Goal: Information Seeking & Learning: Learn about a topic

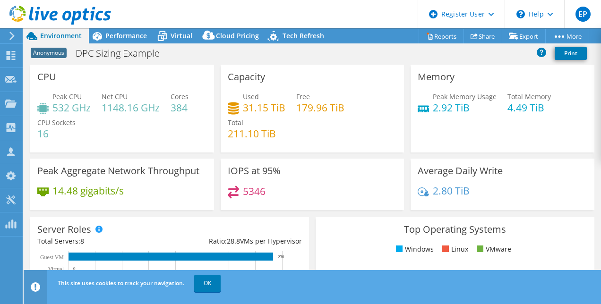
select select "EUFrankfurt"
select select "EUR"
click at [205, 283] on link "OK" at bounding box center [207, 283] width 26 height 17
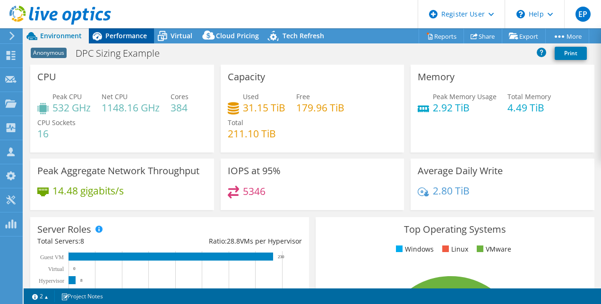
click at [126, 35] on span "Performance" at bounding box center [126, 35] width 42 height 9
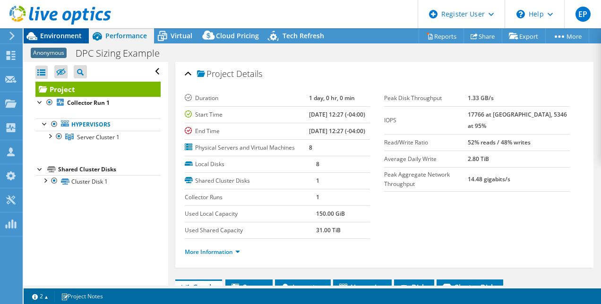
click at [62, 38] on span "Environment" at bounding box center [61, 35] width 42 height 9
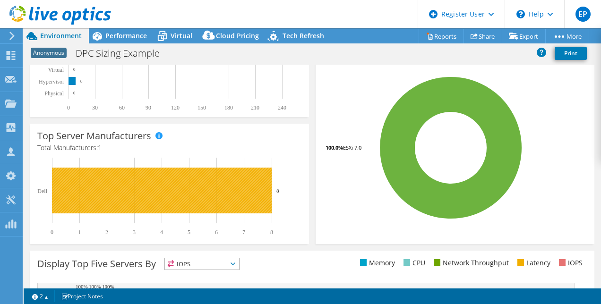
scroll to position [258, 0]
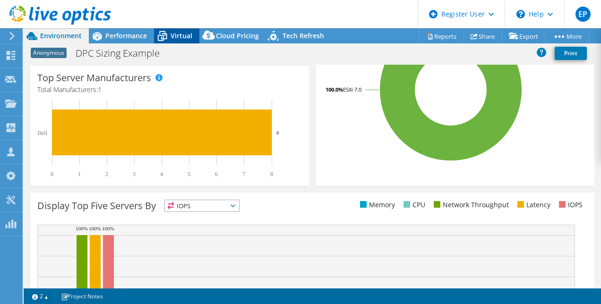
click at [179, 35] on span "Virtual" at bounding box center [182, 35] width 22 height 9
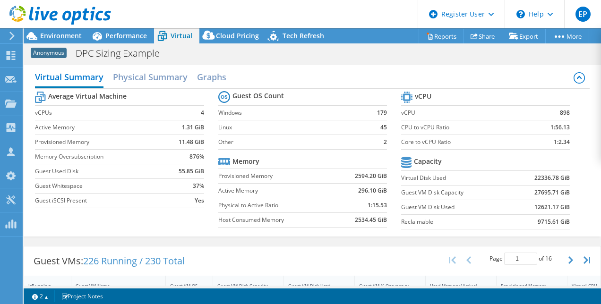
scroll to position [0, 0]
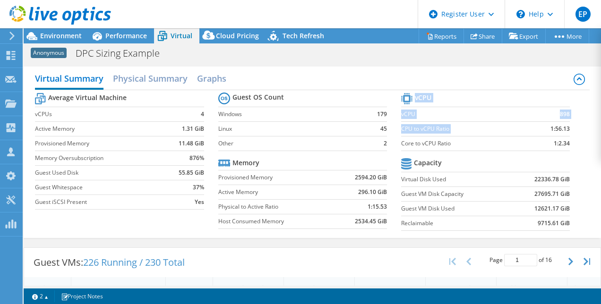
drag, startPoint x: 552, startPoint y: 130, endPoint x: 563, endPoint y: 127, distance: 12.3
click at [563, 127] on section "vCPU vCPU 898 CPU to vCPU Ratio 1:56.13 Core to vCPU Ratio 1:2.34 Capacity Virt…" at bounding box center [492, 163] width 183 height 145
click at [536, 131] on td "1:56.13" at bounding box center [548, 128] width 44 height 15
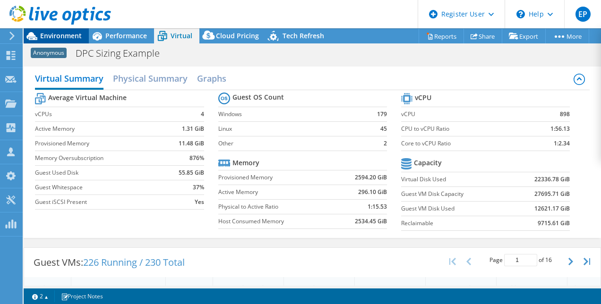
click at [63, 36] on span "Environment" at bounding box center [61, 35] width 42 height 9
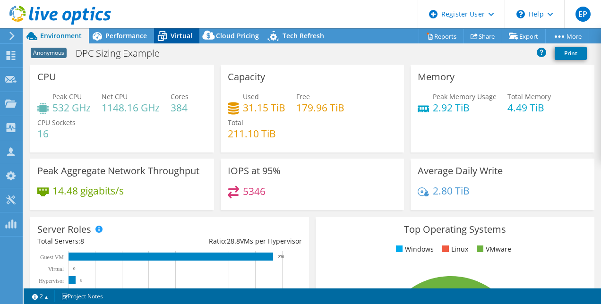
click at [177, 35] on span "Virtual" at bounding box center [182, 35] width 22 height 9
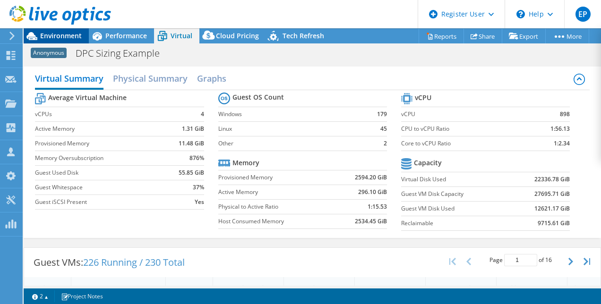
click at [66, 35] on span "Environment" at bounding box center [61, 35] width 42 height 9
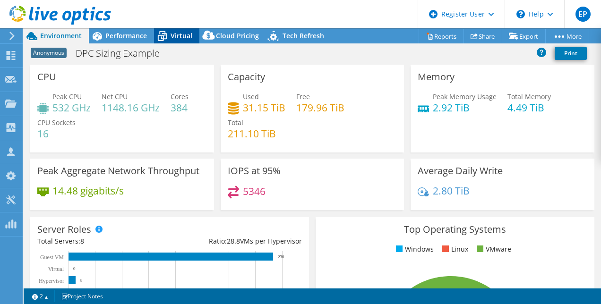
click at [176, 31] on div "Virtual" at bounding box center [176, 35] width 45 height 15
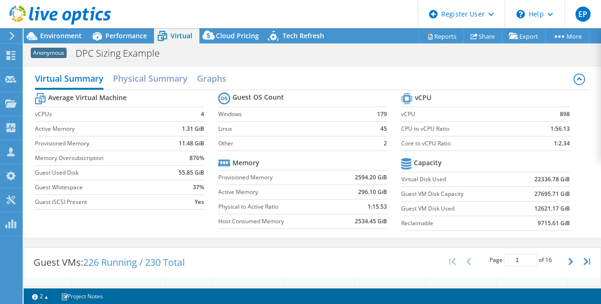
click at [187, 230] on div "Average Virtual Machine vCPUs 4 Active Memory 1.31 GiB Provisioned Memory 11.48…" at bounding box center [312, 163] width 554 height 146
click at [431, 123] on td "CPU to vCPU Ratio" at bounding box center [463, 128] width 124 height 15
click at [420, 130] on label "CPU to vCPU Ratio" at bounding box center [463, 128] width 124 height 9
click at [428, 110] on label "vCPU" at bounding box center [463, 114] width 124 height 9
click at [147, 76] on h2 "Physical Summary" at bounding box center [150, 79] width 75 height 21
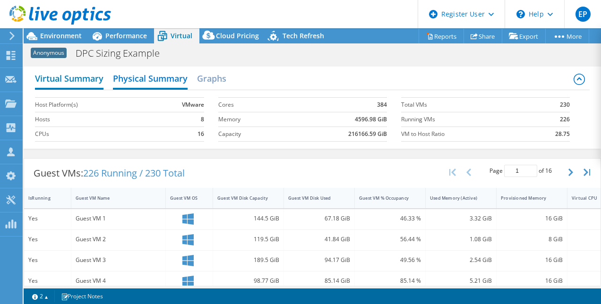
click at [79, 78] on h2 "Virtual Summary" at bounding box center [69, 79] width 69 height 21
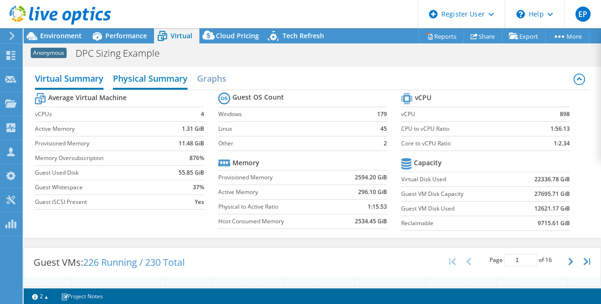
click at [142, 72] on h2 "Physical Summary" at bounding box center [150, 79] width 75 height 21
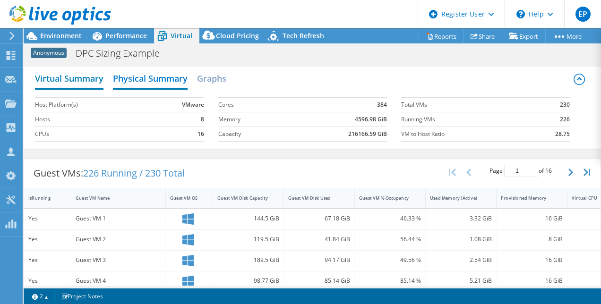
click at [79, 71] on h2 "Virtual Summary" at bounding box center [69, 79] width 69 height 21
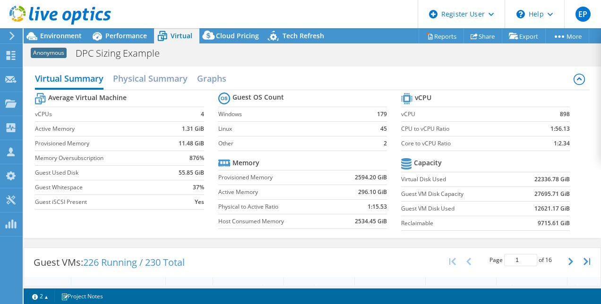
click at [249, 282] on div "Guest VM Disk Capacity" at bounding box center [242, 287] width 59 height 15
click at [54, 142] on label "Provisioned Memory" at bounding box center [101, 143] width 132 height 9
drag, startPoint x: 175, startPoint y: 142, endPoint x: 190, endPoint y: 142, distance: 14.7
click at [190, 142] on td "11.48 GiB" at bounding box center [185, 143] width 37 height 15
drag, startPoint x: 190, startPoint y: 142, endPoint x: 195, endPoint y: 125, distance: 18.2
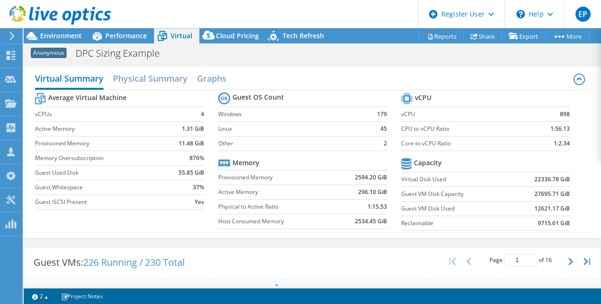
click at [179, 125] on td "1.31 GiB" at bounding box center [185, 128] width 37 height 15
drag, startPoint x: 148, startPoint y: 170, endPoint x: 180, endPoint y: 174, distance: 32.4
click at [148, 170] on label "Guest Used Disk" at bounding box center [101, 172] width 132 height 9
drag, startPoint x: 174, startPoint y: 172, endPoint x: 190, endPoint y: 173, distance: 16.6
click at [190, 173] on td "55.85 GiB" at bounding box center [185, 172] width 37 height 15
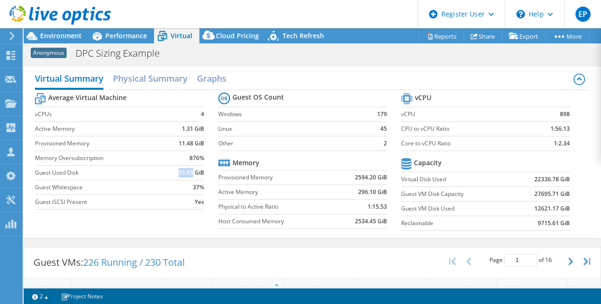
copy b "55.85"
click at [103, 235] on div "Average Virtual Machine vCPUs 4 Active Memory 1.31 GiB Provisioned Memory 11.48…" at bounding box center [312, 163] width 554 height 146
click at [130, 69] on h2 "Physical Summary" at bounding box center [150, 79] width 75 height 21
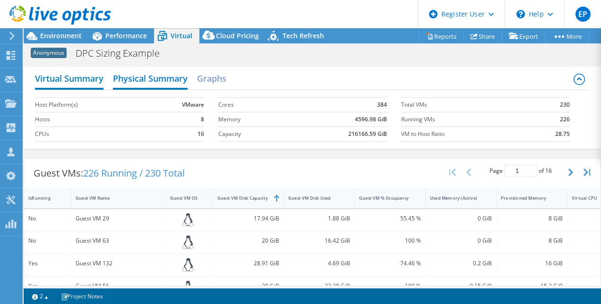
click at [92, 75] on h2 "Virtual Summary" at bounding box center [69, 79] width 69 height 21
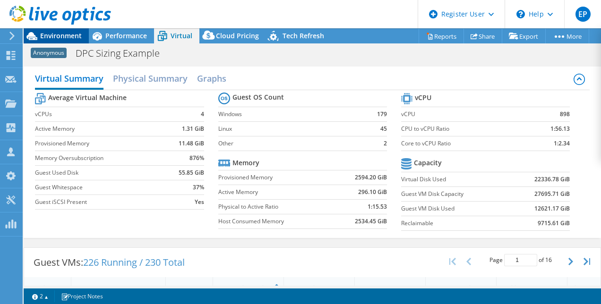
click at [70, 35] on span "Environment" at bounding box center [61, 35] width 42 height 9
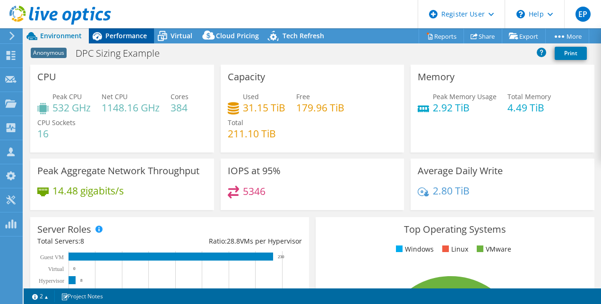
drag, startPoint x: 130, startPoint y: 31, endPoint x: 138, endPoint y: 32, distance: 7.6
click at [130, 31] on div "Performance" at bounding box center [121, 35] width 65 height 15
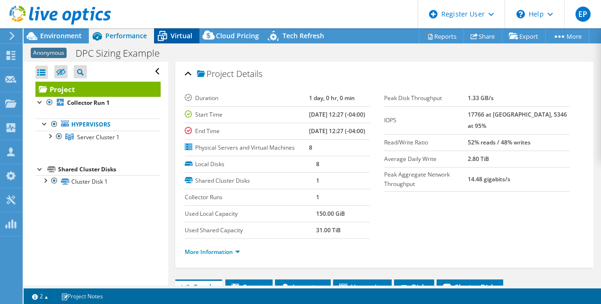
click at [178, 35] on span "Virtual" at bounding box center [182, 35] width 22 height 9
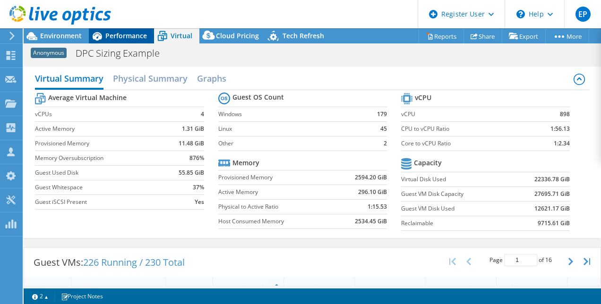
click at [119, 37] on span "Performance" at bounding box center [126, 35] width 42 height 9
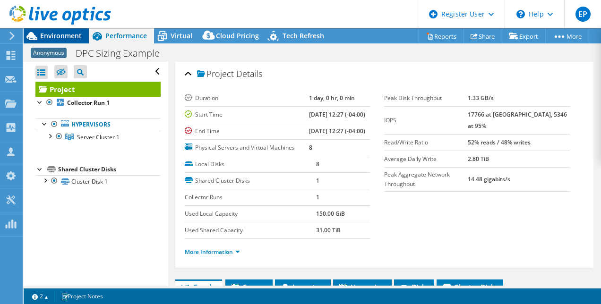
click at [69, 35] on span "Environment" at bounding box center [61, 35] width 42 height 9
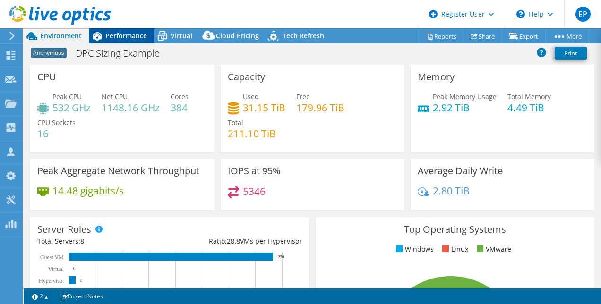
click at [121, 32] on span "Performance" at bounding box center [126, 35] width 42 height 9
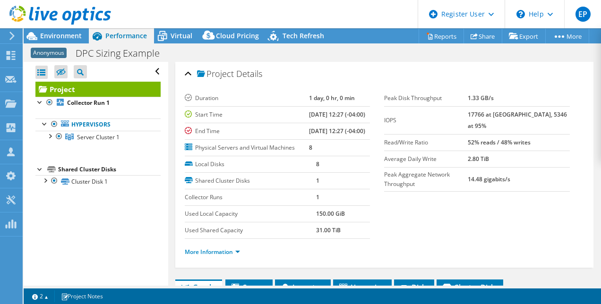
click at [457, 222] on section "Duration 1 day, 0 hr, 0 min Start Time 04/19/2023, 12:27 (-04:00) End Time 04/2…" at bounding box center [385, 177] width 400 height 175
click at [177, 35] on span "Virtual" at bounding box center [182, 35] width 22 height 9
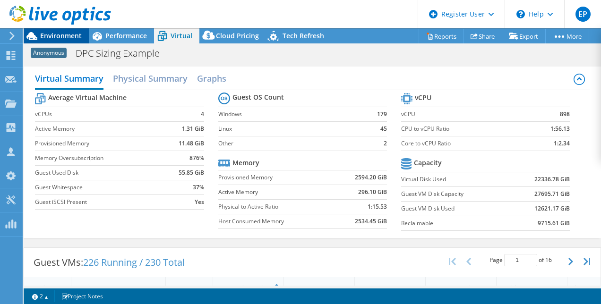
click at [67, 37] on span "Environment" at bounding box center [61, 35] width 42 height 9
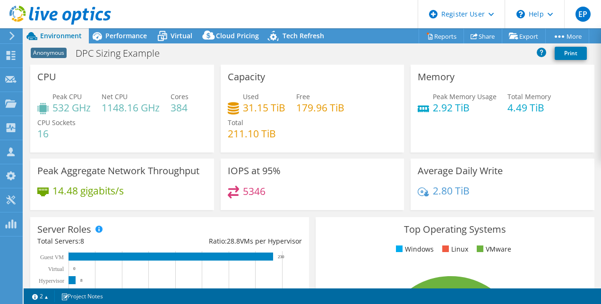
select select "USEast"
select select "USD"
